Goal: Information Seeking & Learning: Learn about a topic

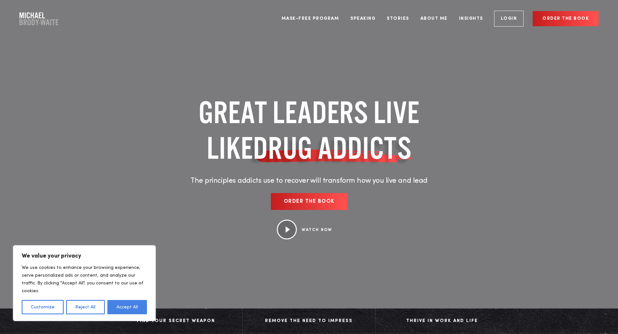
click at [135, 307] on button "Accept All" at bounding box center [127, 307] width 40 height 14
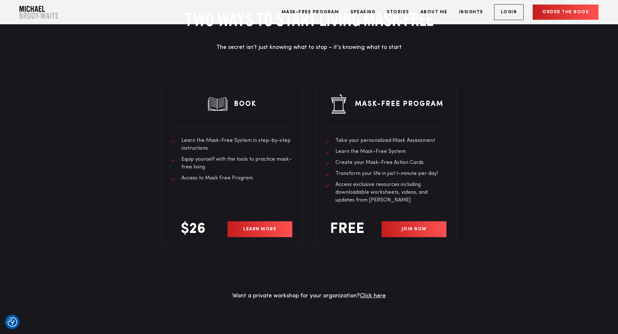
scroll to position [1871, 0]
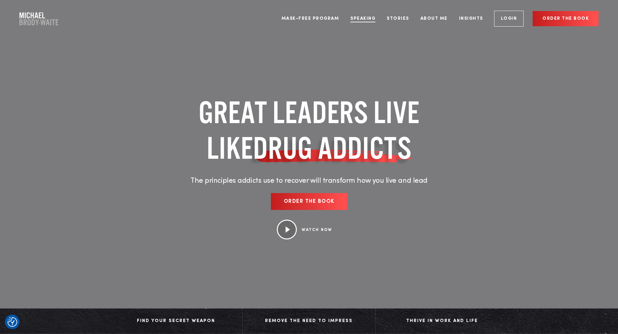
click at [364, 22] on link "Speaking" at bounding box center [362, 18] width 35 height 24
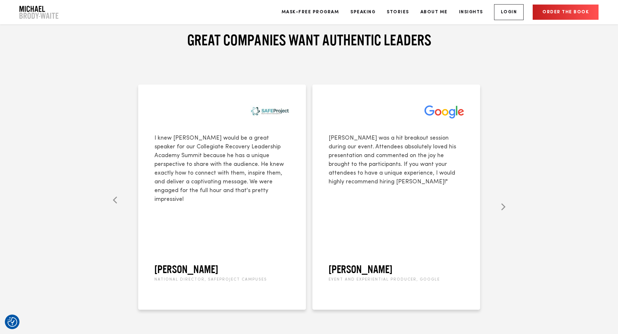
scroll to position [1806, 0]
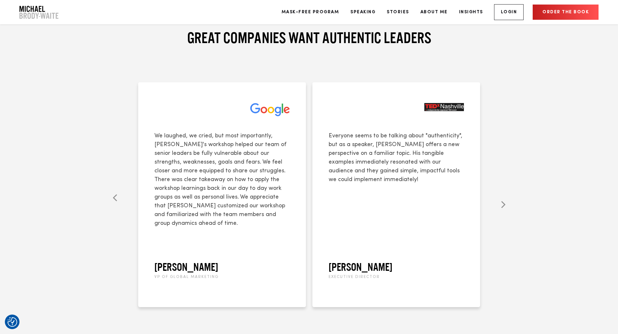
click at [54, 121] on div "GREAT COMPANIES WANT AUTHENTIC LEADERS [PERSON_NAME] shared his inspirational s…" at bounding box center [309, 171] width 618 height 382
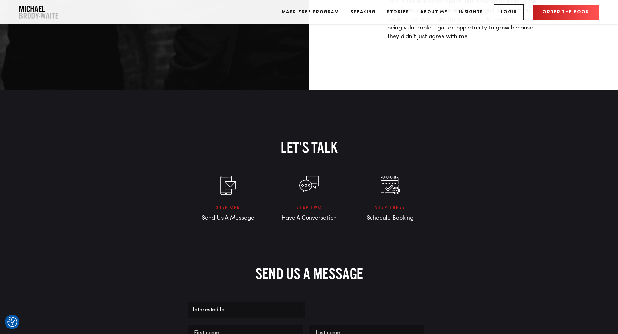
scroll to position [2494, 0]
click at [399, 13] on link "Stories" at bounding box center [398, 12] width 32 height 24
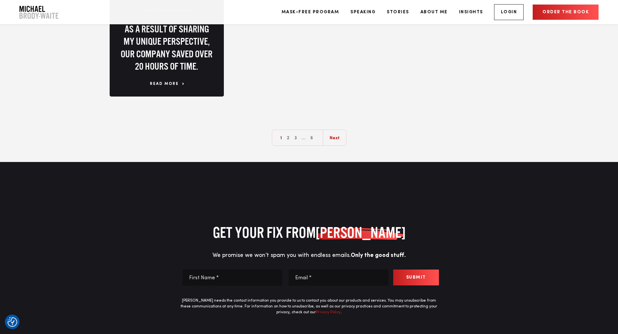
scroll to position [1181, 0]
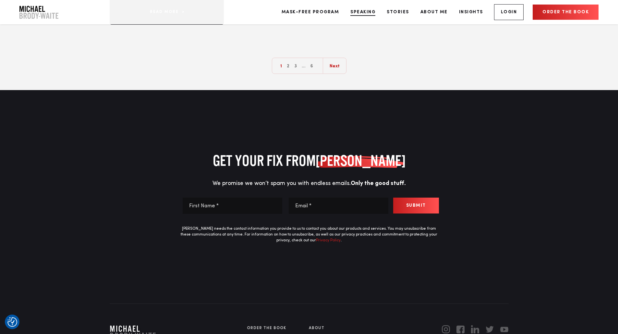
click at [366, 9] on link "Speaking" at bounding box center [362, 12] width 35 height 24
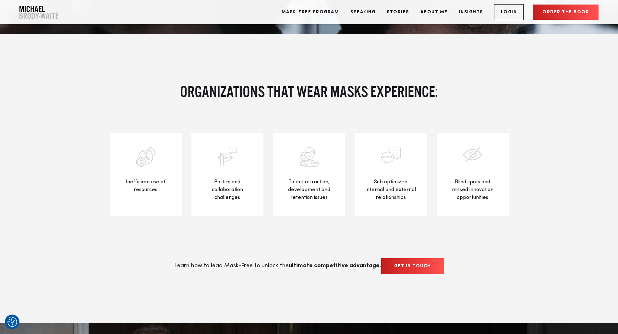
scroll to position [594, 0]
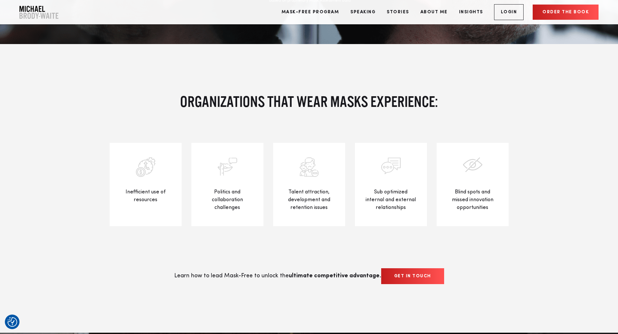
click at [100, 160] on div "ORGANIZATIONS THAT WEAR MASKS EXPERIENCE: Inefficient use of resources Politics…" at bounding box center [309, 189] width 438 height 192
